Goal: Task Accomplishment & Management: Use online tool/utility

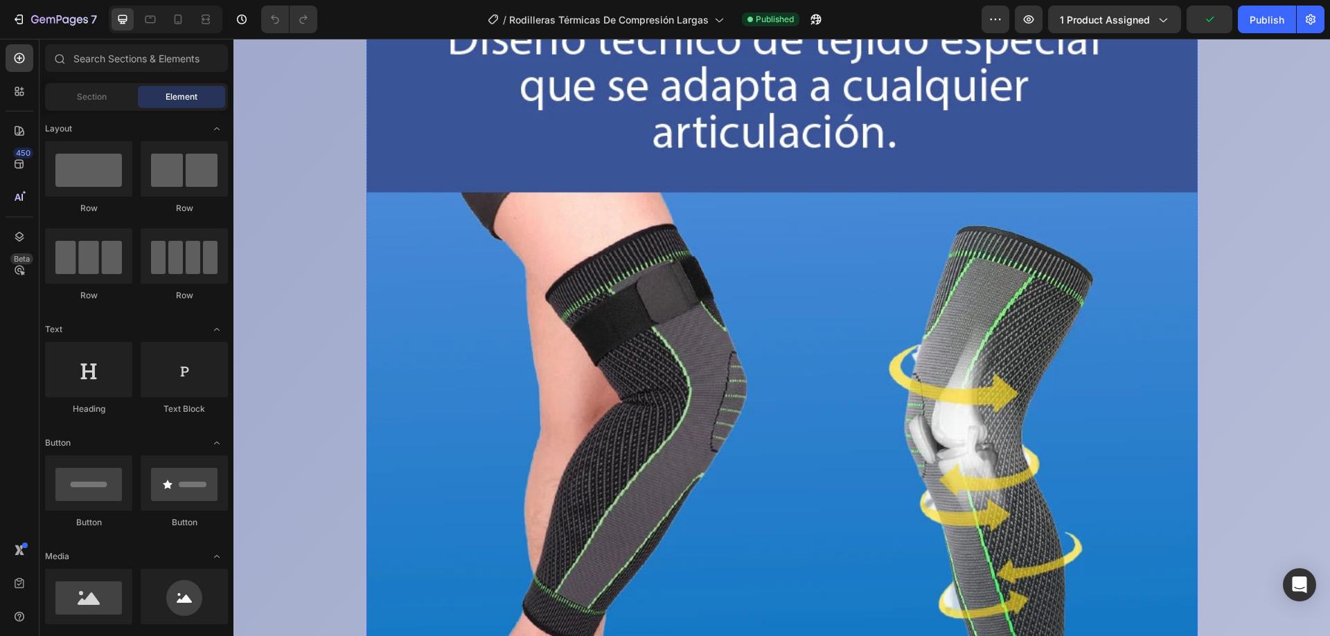
scroll to position [12051, 0]
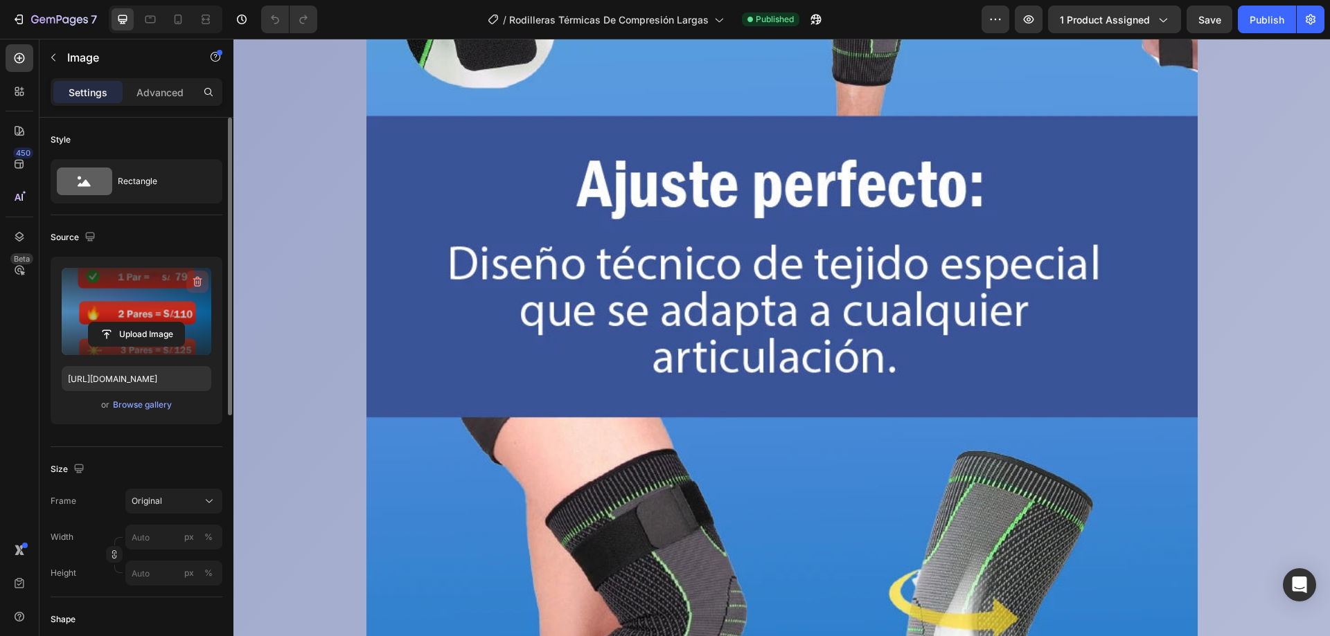
click at [193, 277] on icon "button" at bounding box center [197, 282] width 14 height 14
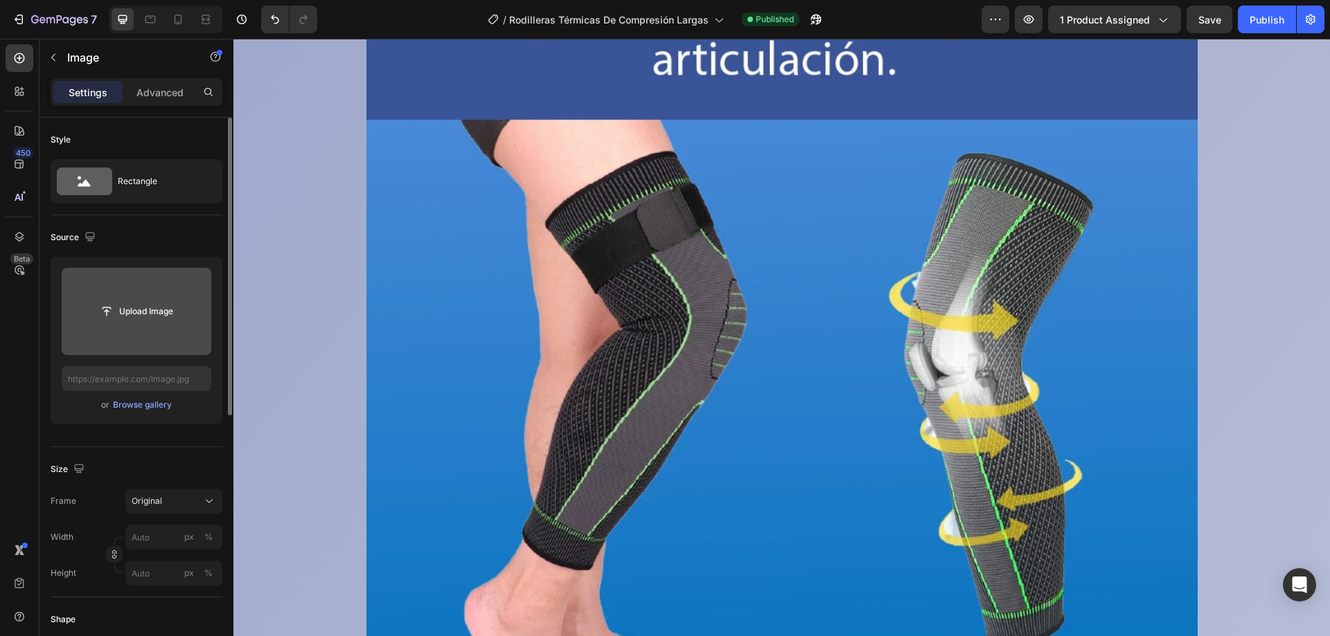
click at [143, 305] on input "file" at bounding box center [137, 312] width 96 height 24
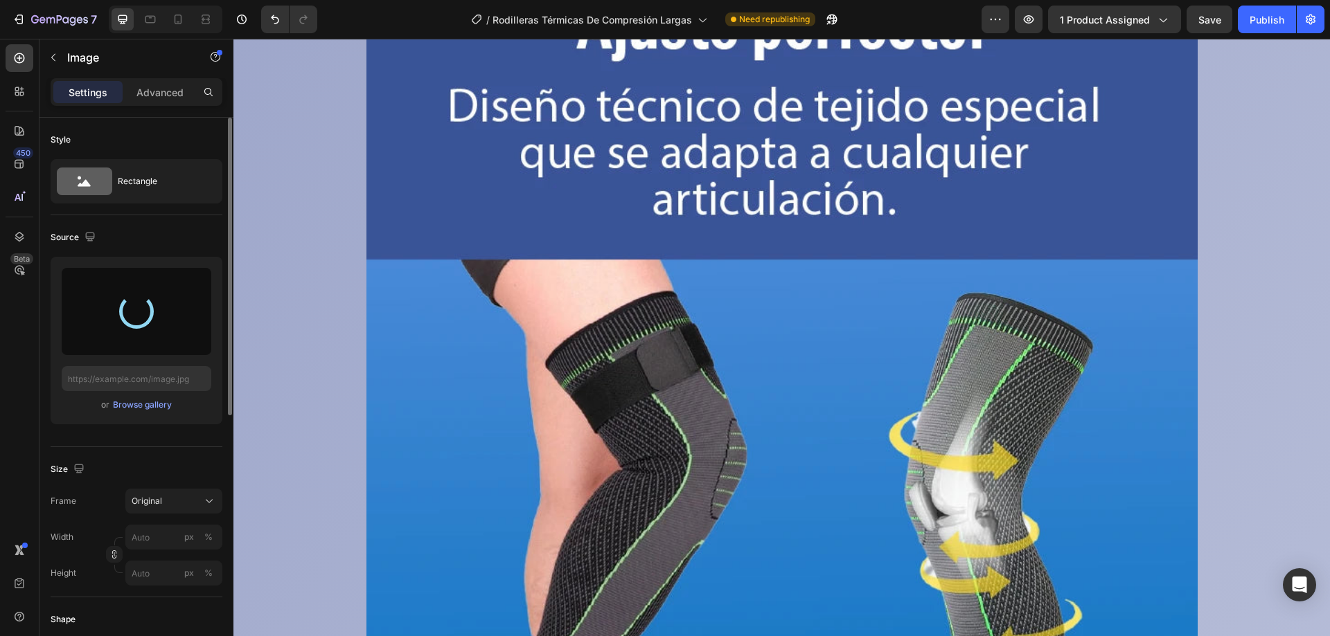
scroll to position [11913, 0]
type input "[URL][DOMAIN_NAME]"
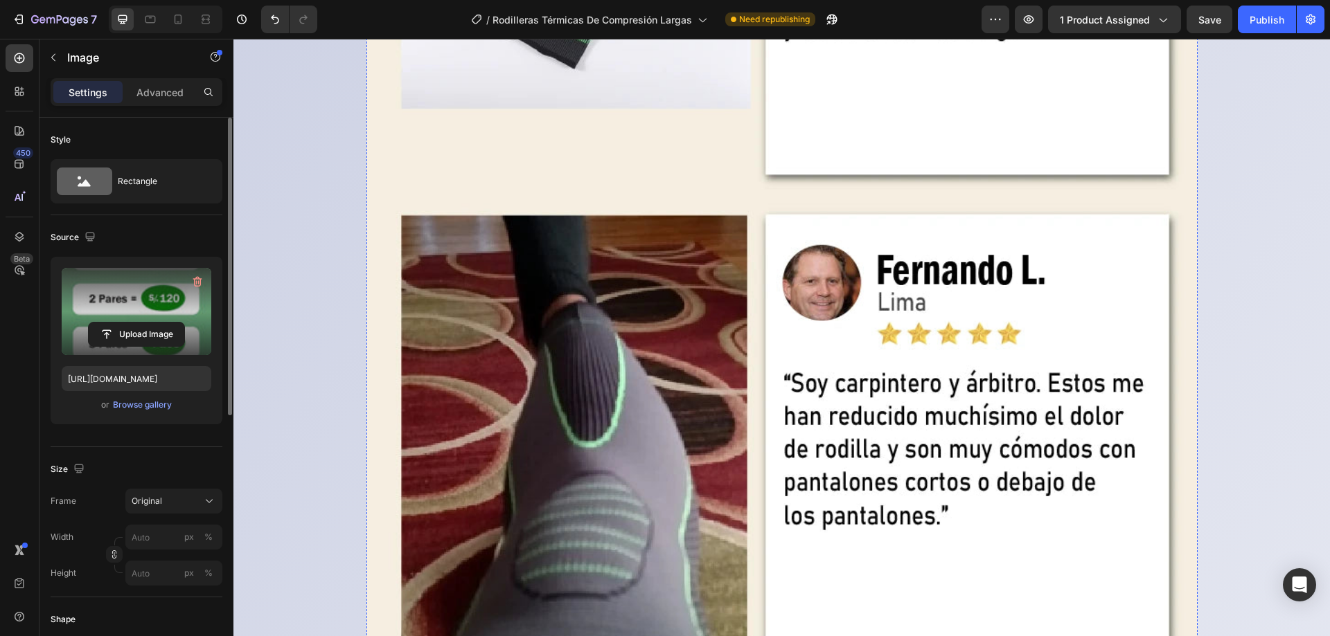
scroll to position [16692, 0]
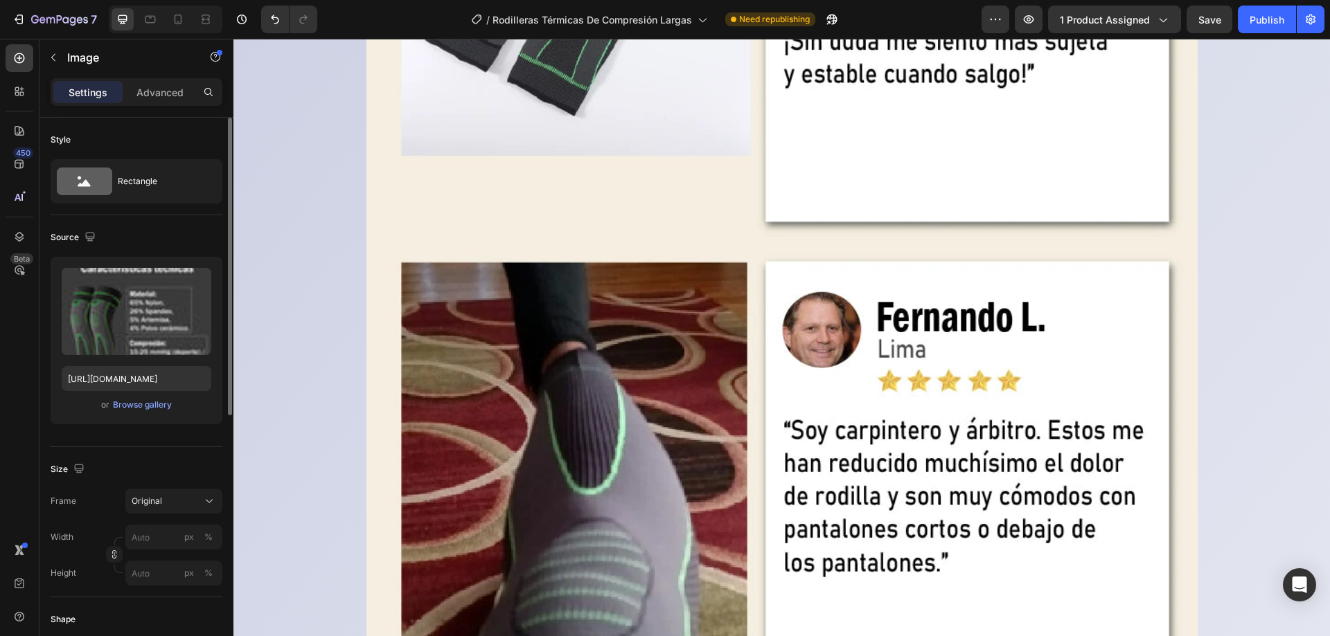
scroll to position [16415, 0]
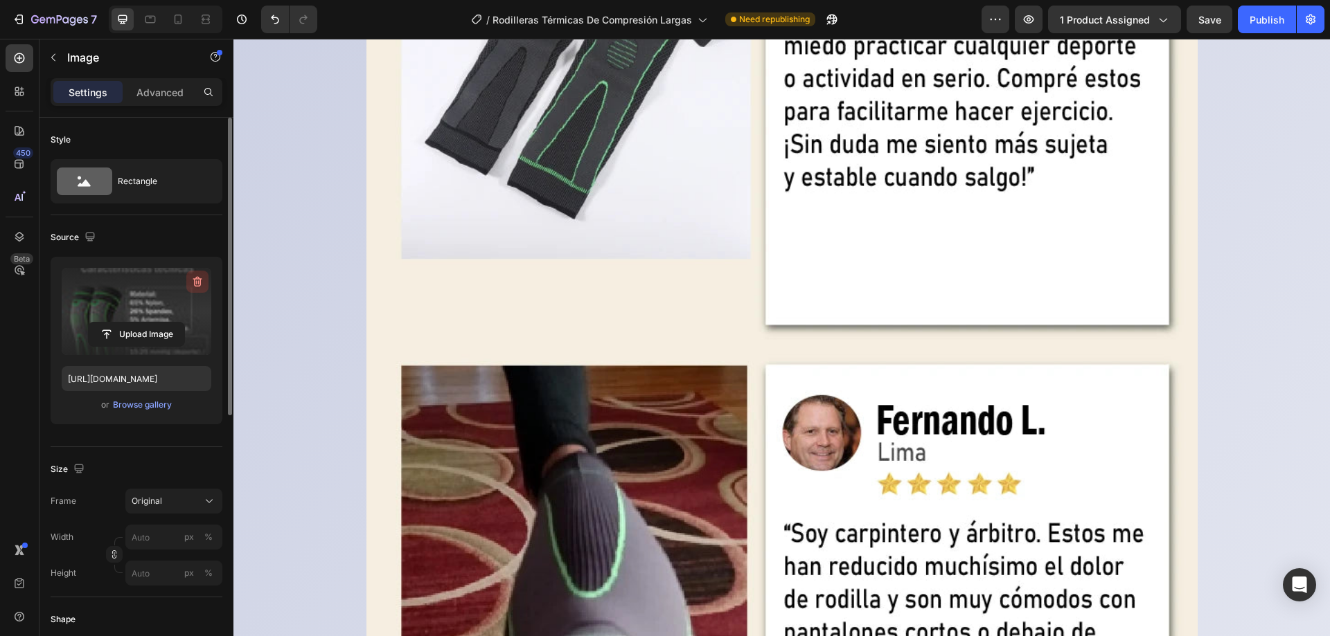
click at [199, 280] on icon "button" at bounding box center [197, 282] width 14 height 14
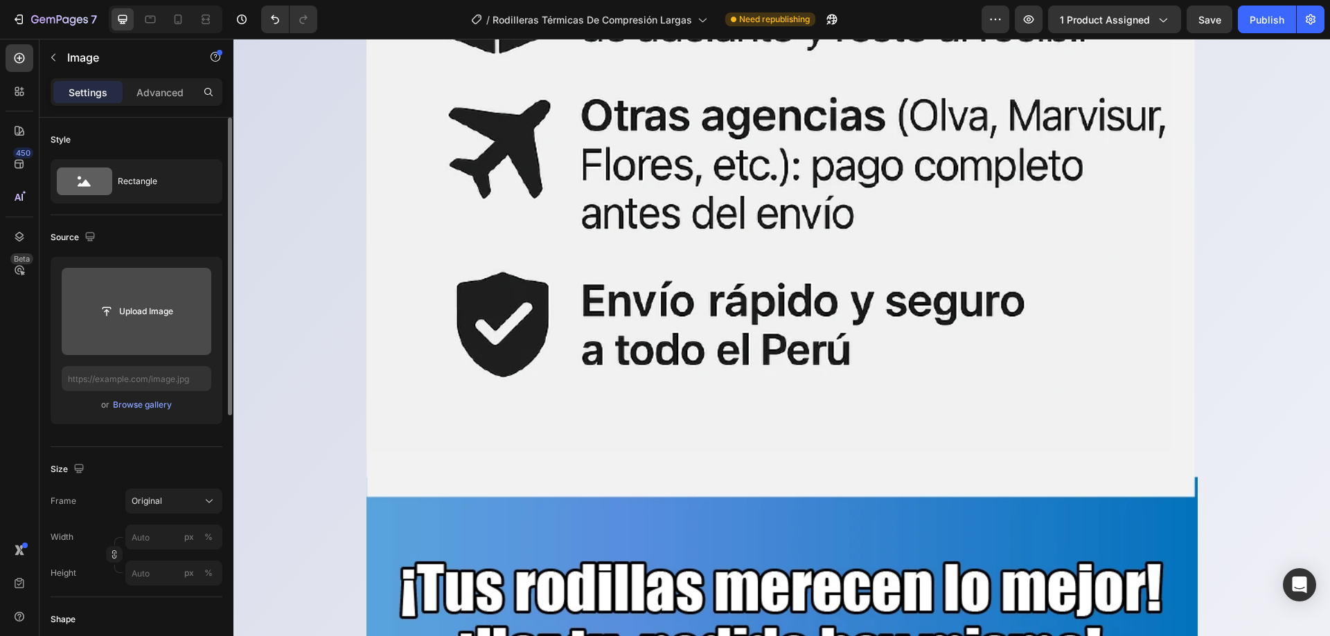
click at [128, 320] on input "file" at bounding box center [137, 312] width 96 height 24
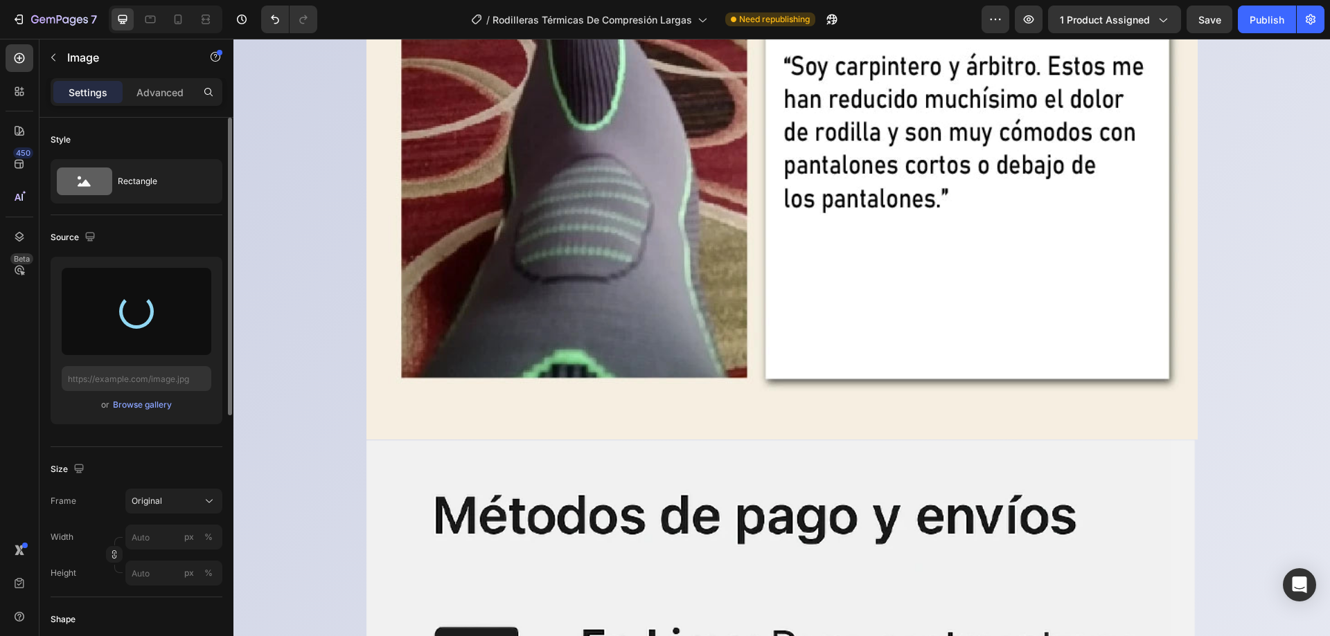
scroll to position [15445, 0]
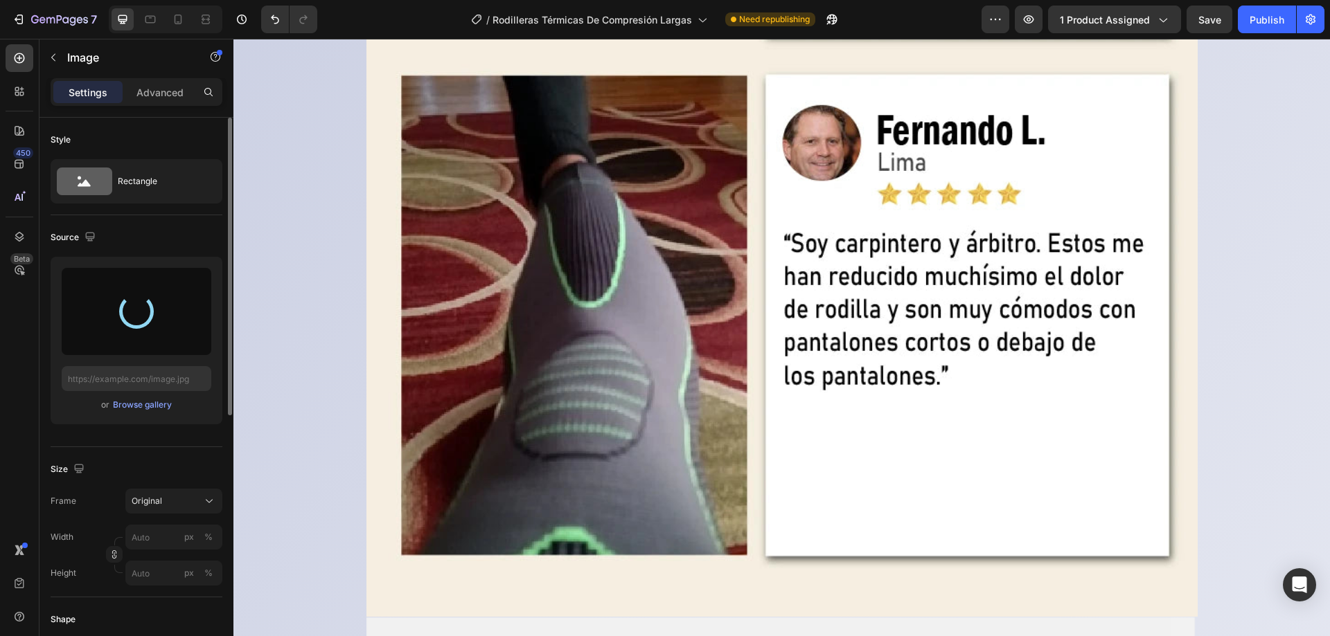
type input "[URL][DOMAIN_NAME]"
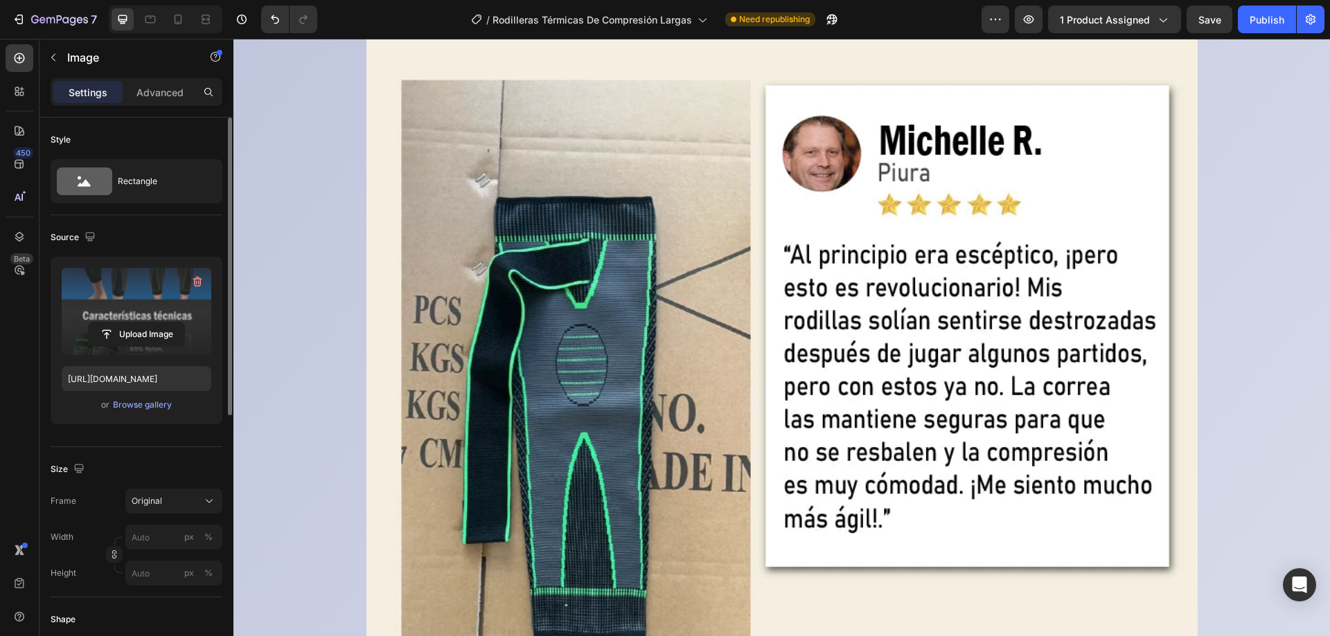
scroll to position [14752, 0]
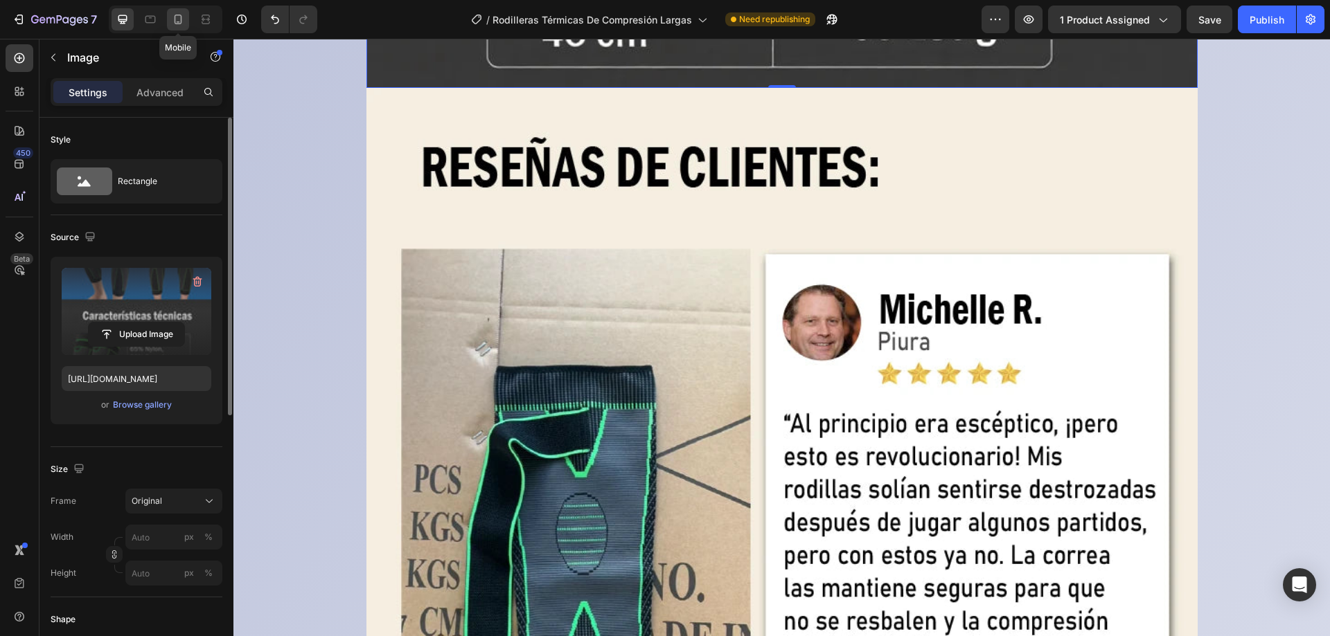
click at [179, 19] on icon at bounding box center [178, 19] width 14 height 14
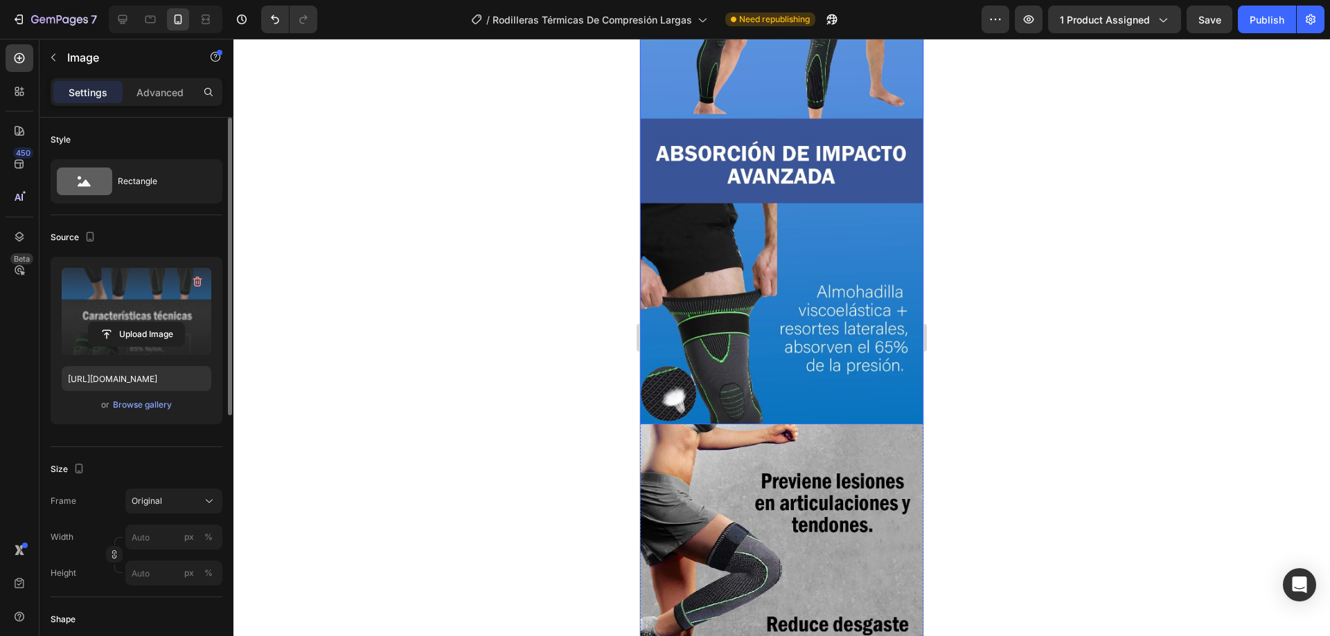
scroll to position [2480, 0]
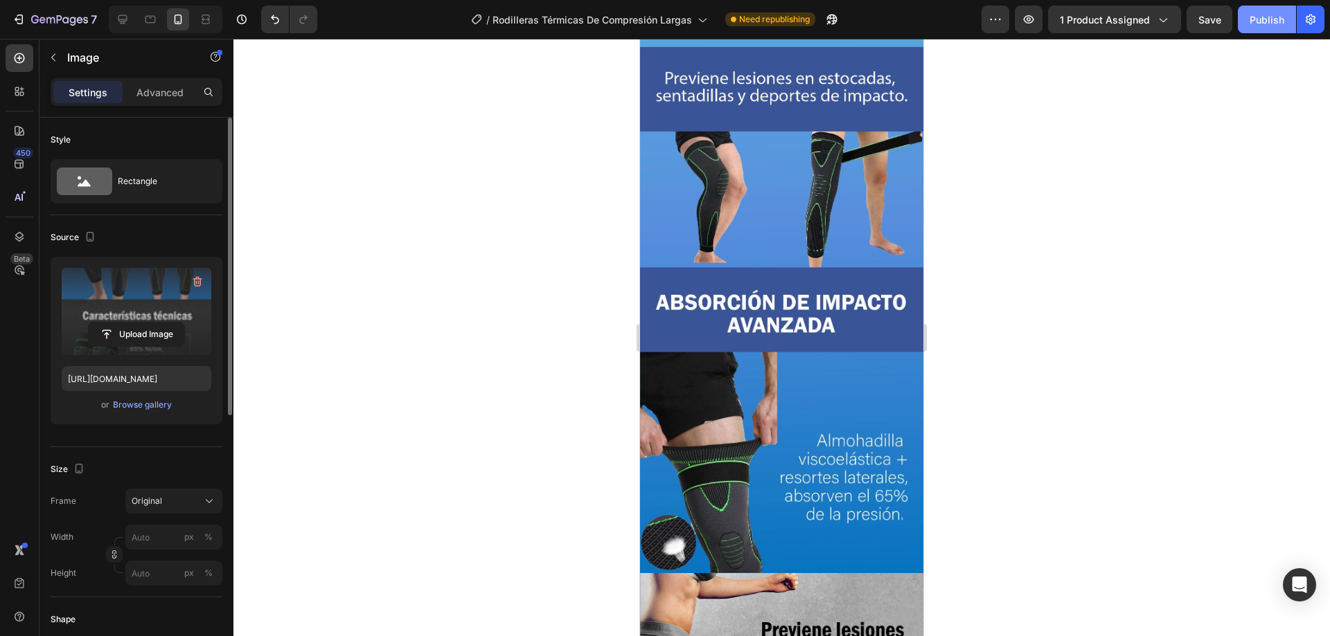
click at [1258, 23] on div "Publish" at bounding box center [1266, 19] width 35 height 15
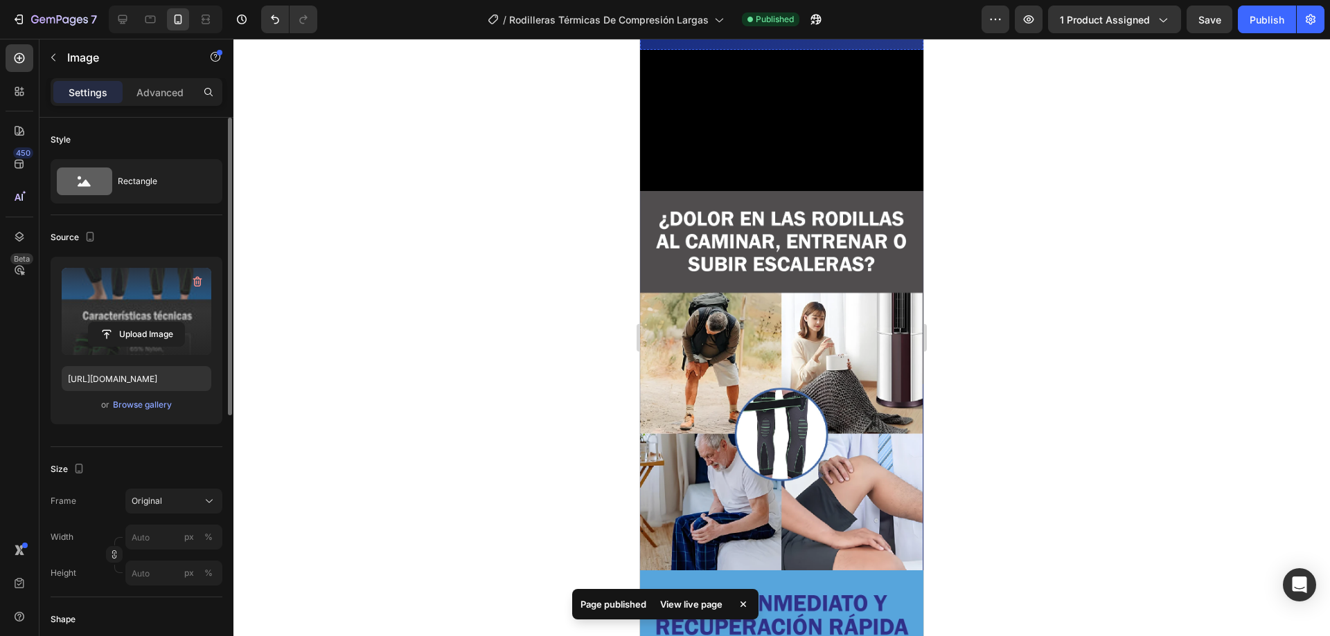
scroll to position [0, 0]
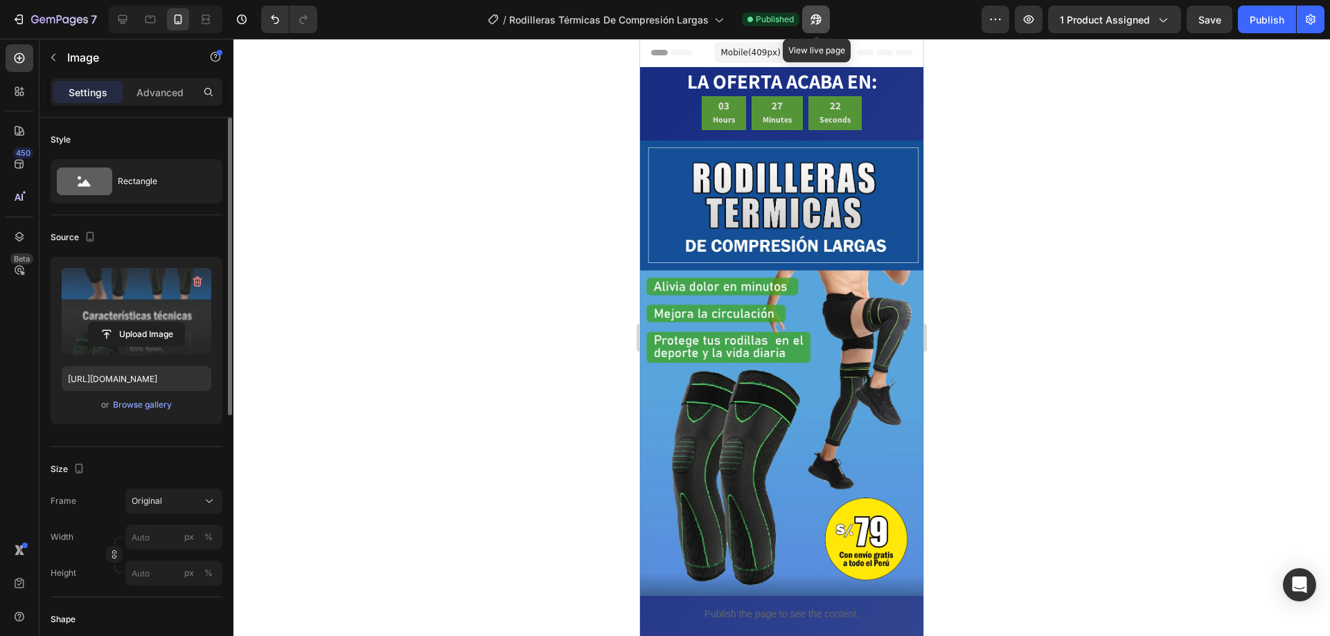
click at [821, 23] on icon "button" at bounding box center [816, 19] width 14 height 14
click at [19, 10] on button "7" at bounding box center [55, 20] width 98 height 28
